Goal: Information Seeking & Learning: Learn about a topic

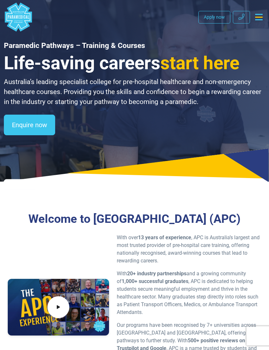
click at [261, 20] on icon "Toggle navigation" at bounding box center [258, 17] width 7 height 6
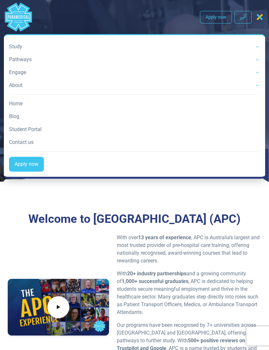
click at [17, 55] on link "Pathways" at bounding box center [134, 59] width 251 height 13
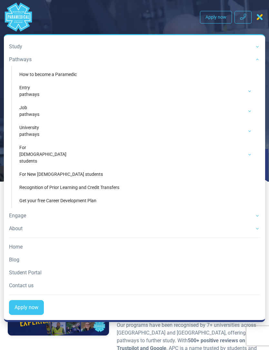
click at [26, 107] on link "Job pathways" at bounding box center [135, 111] width 243 height 19
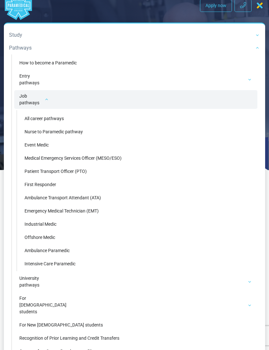
scroll to position [12, 0]
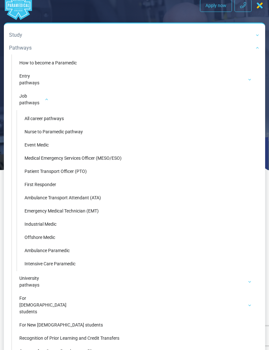
click at [251, 306] on link "For [DEMOGRAPHIC_DATA] students" at bounding box center [135, 305] width 243 height 25
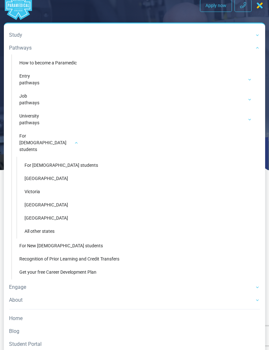
click at [256, 283] on link "Engage" at bounding box center [134, 287] width 251 height 13
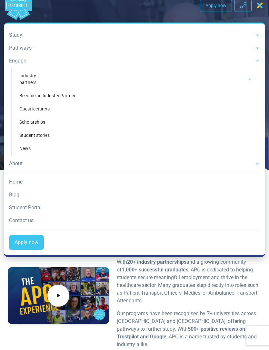
click at [28, 119] on link "Scholarships" at bounding box center [135, 122] width 243 height 12
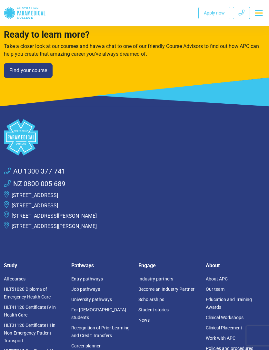
scroll to position [968, 0]
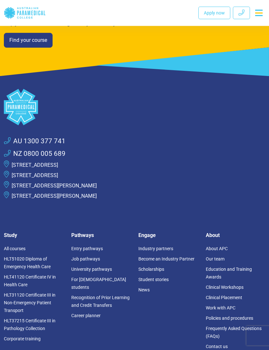
click at [76, 257] on link "Job pathways" at bounding box center [85, 259] width 29 height 5
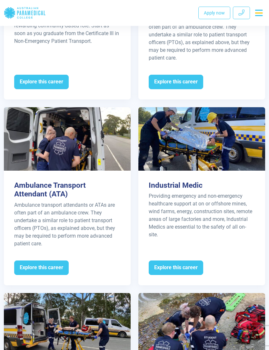
scroll to position [1026, 0]
click at [31, 264] on span "Explore this career" at bounding box center [41, 268] width 54 height 15
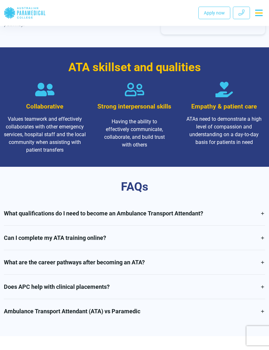
scroll to position [764, 0]
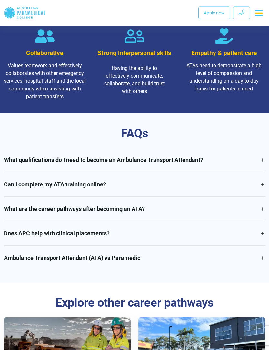
click at [15, 255] on link "Ambulance Transport Attendant (ATA) vs Paramedic" at bounding box center [134, 258] width 261 height 24
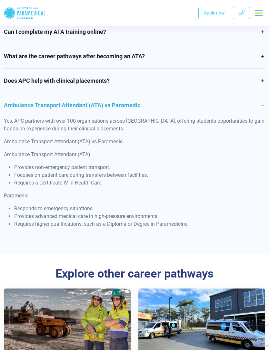
scroll to position [969, 0]
